Goal: Task Accomplishment & Management: Use online tool/utility

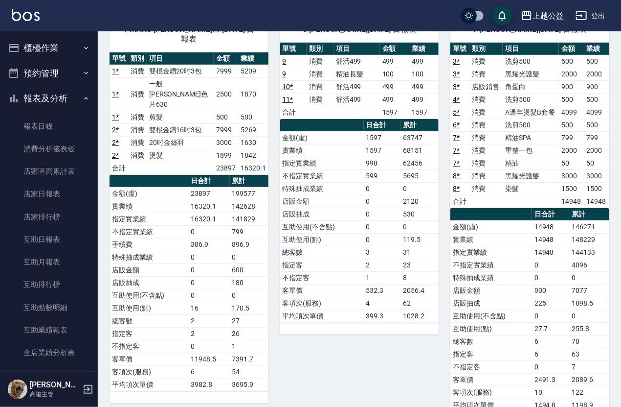
click at [64, 54] on button "櫃檯作業" at bounding box center [49, 47] width 90 height 25
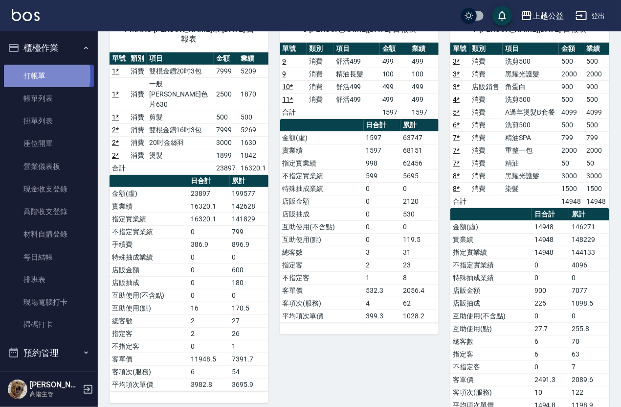
click at [27, 75] on link "打帳單" at bounding box center [49, 76] width 90 height 23
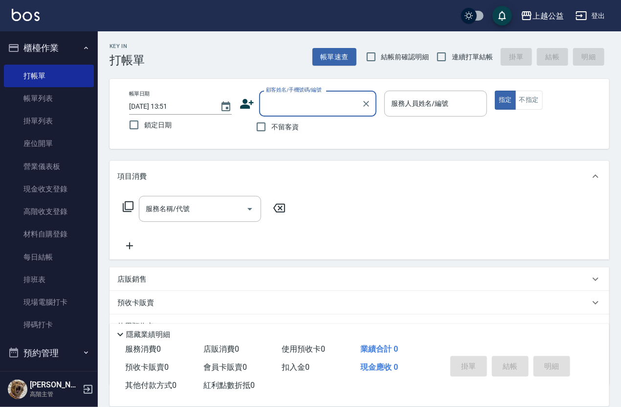
type input "f"
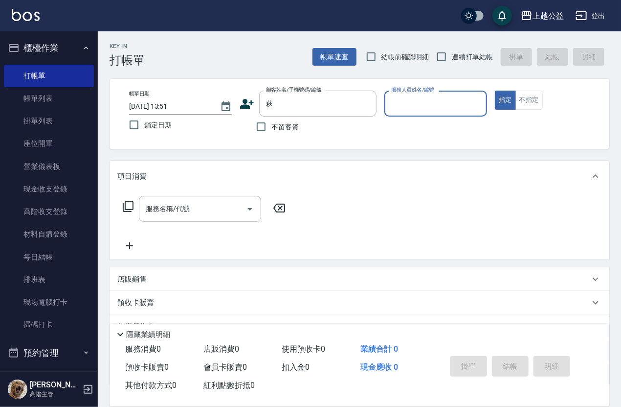
type input "萩"
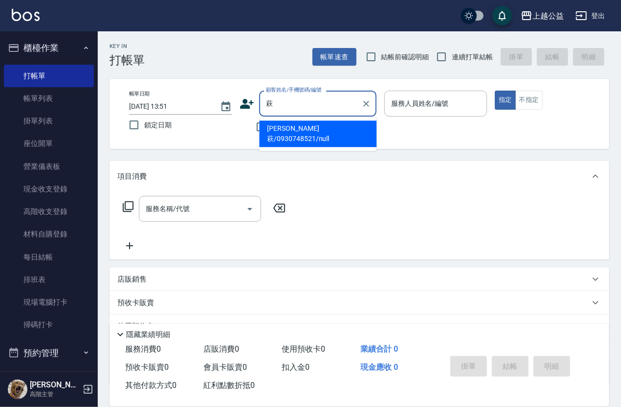
click at [299, 106] on input "萩" at bounding box center [311, 103] width 94 height 17
